Goal: Task Accomplishment & Management: Manage account settings

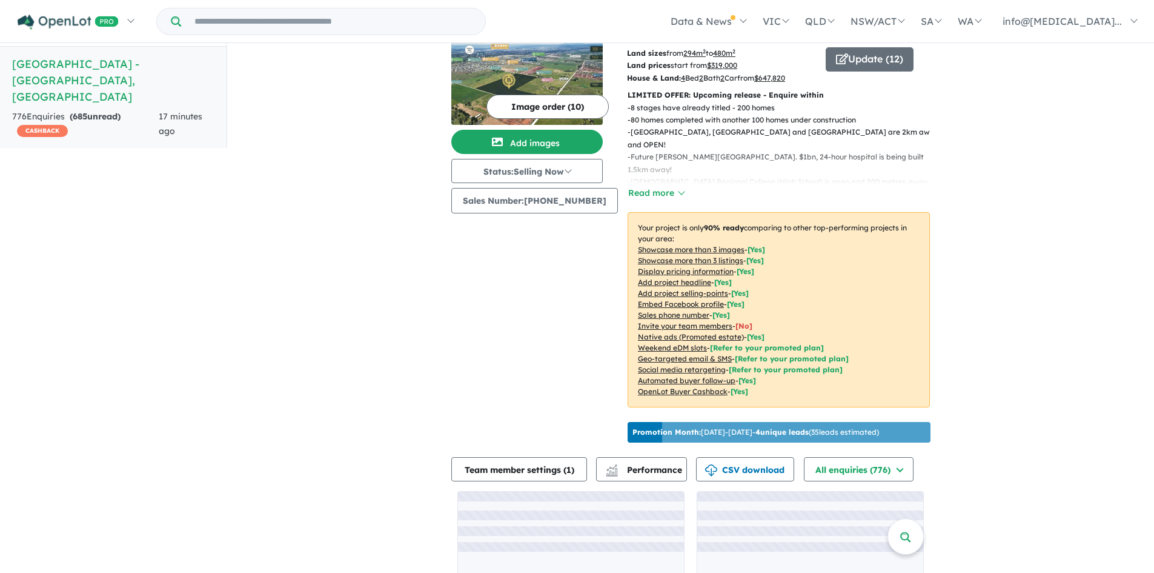
scroll to position [109, 0]
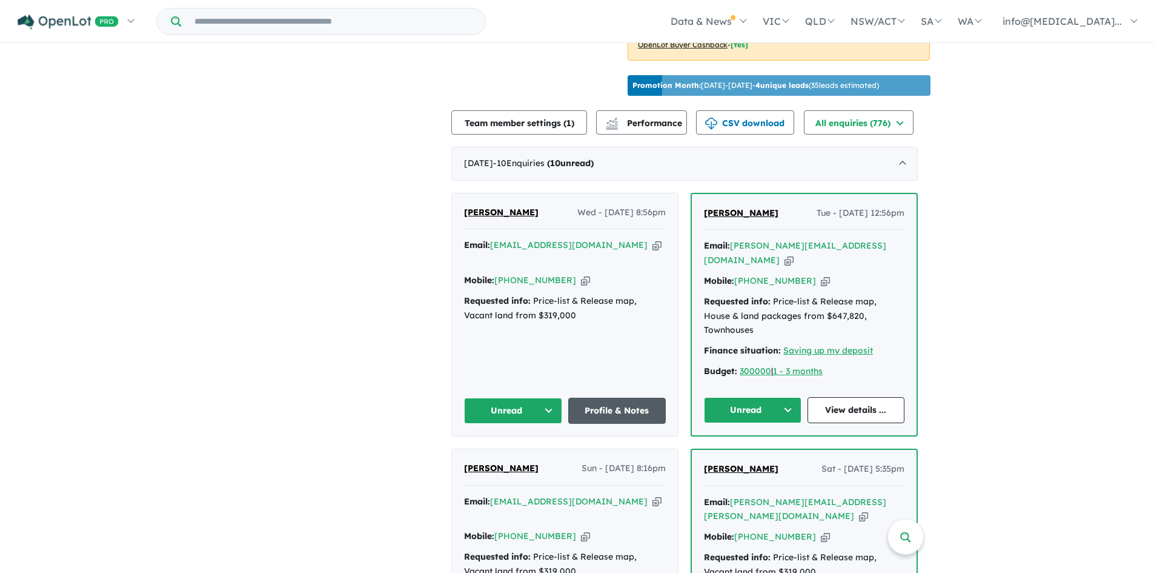
click at [650, 405] on div "[PERSON_NAME] Wed - [DATE] 8:56pm Email: [EMAIL_ADDRESS][DOMAIN_NAME] Copied! M…" at bounding box center [565, 314] width 226 height 242
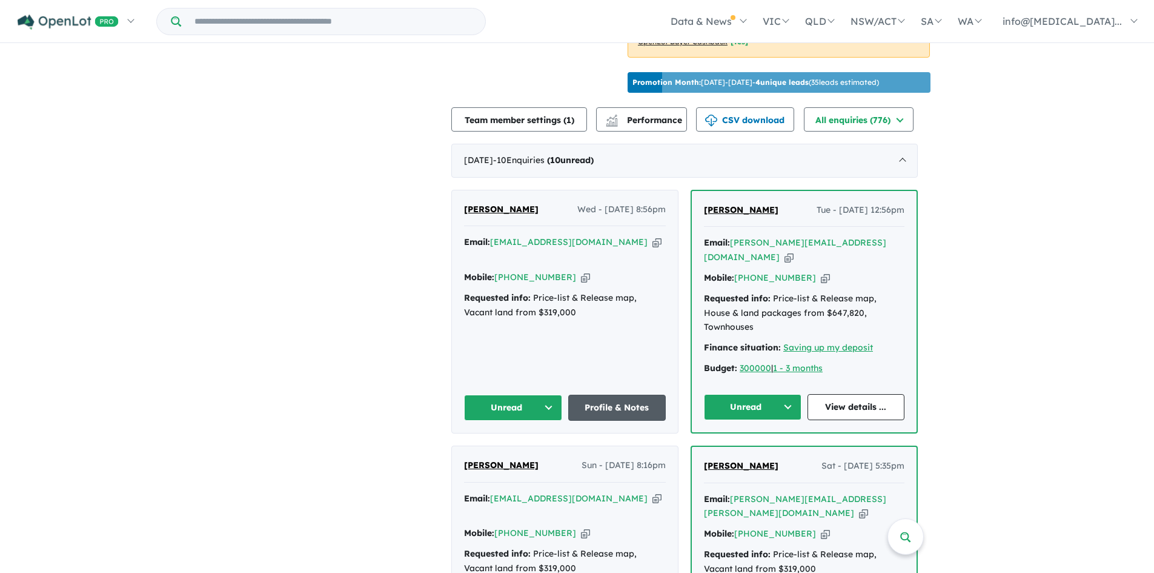
click at [647, 394] on link "Profile & Notes" at bounding box center [617, 407] width 98 height 26
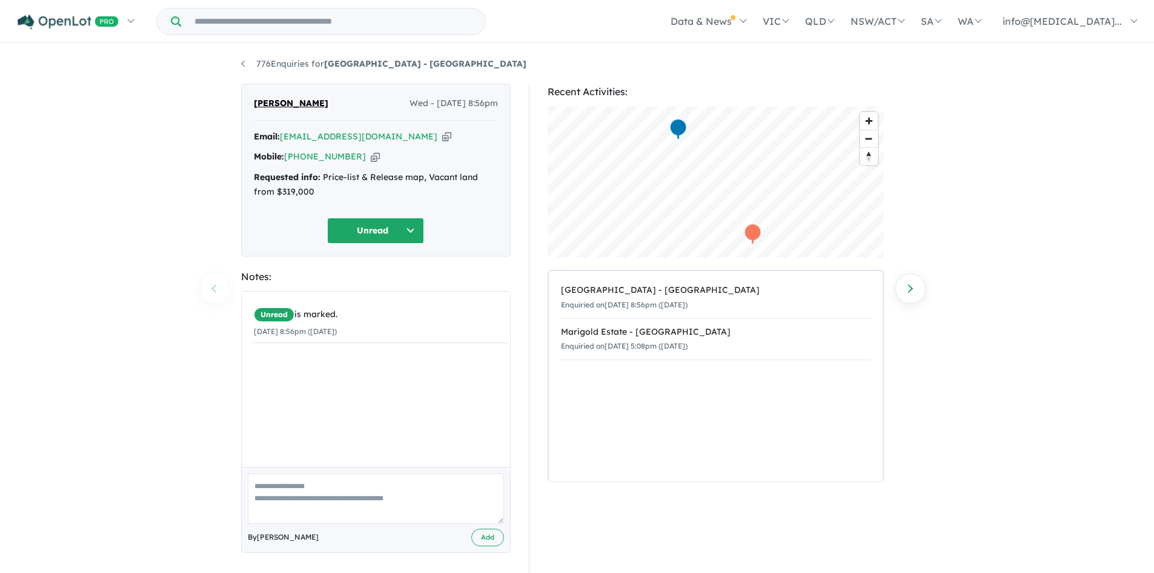
click at [442, 136] on icon "button" at bounding box center [446, 136] width 9 height 13
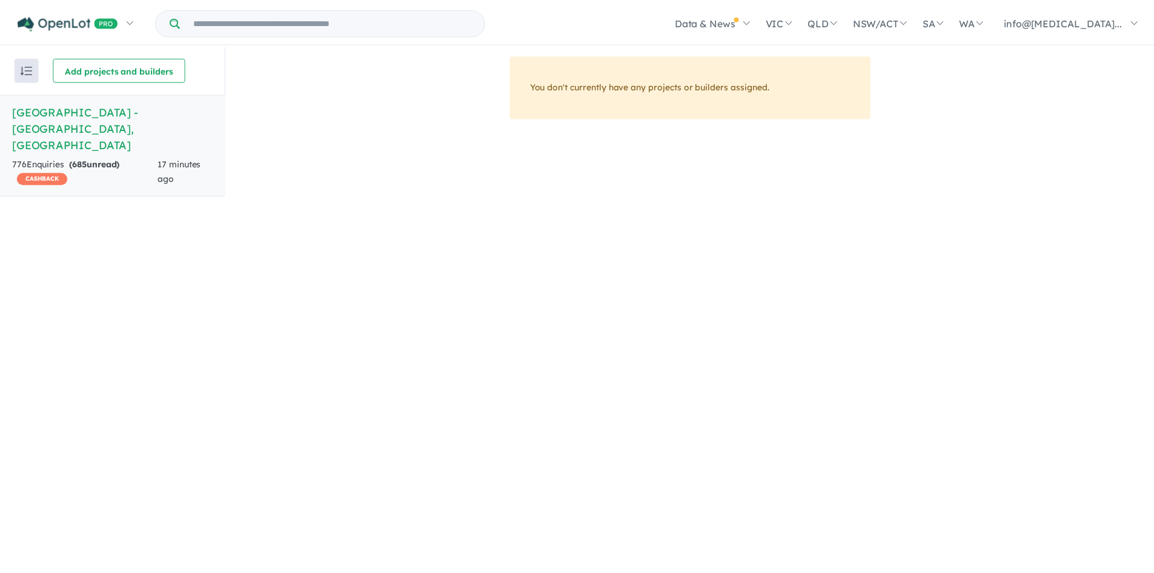
scroll to position [2, 0]
